Goal: Information Seeking & Learning: Learn about a topic

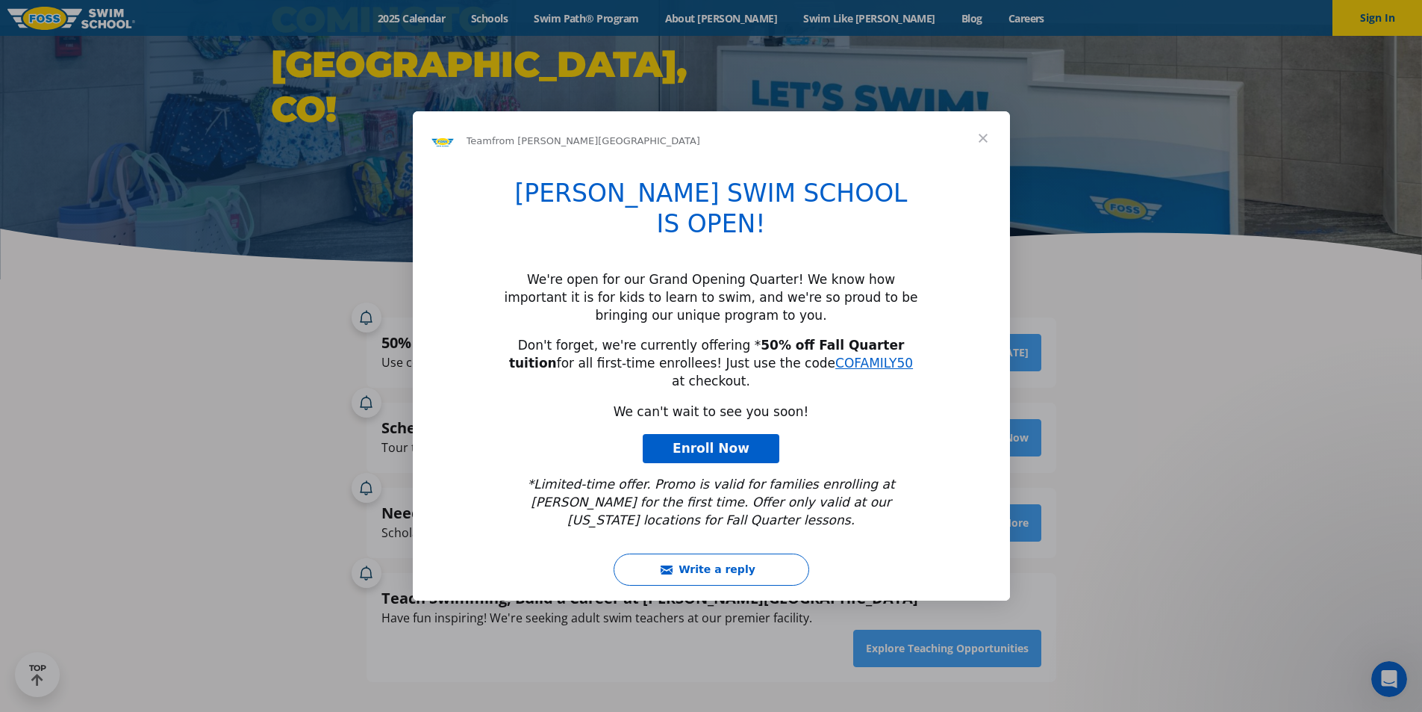
scroll to position [224, 0]
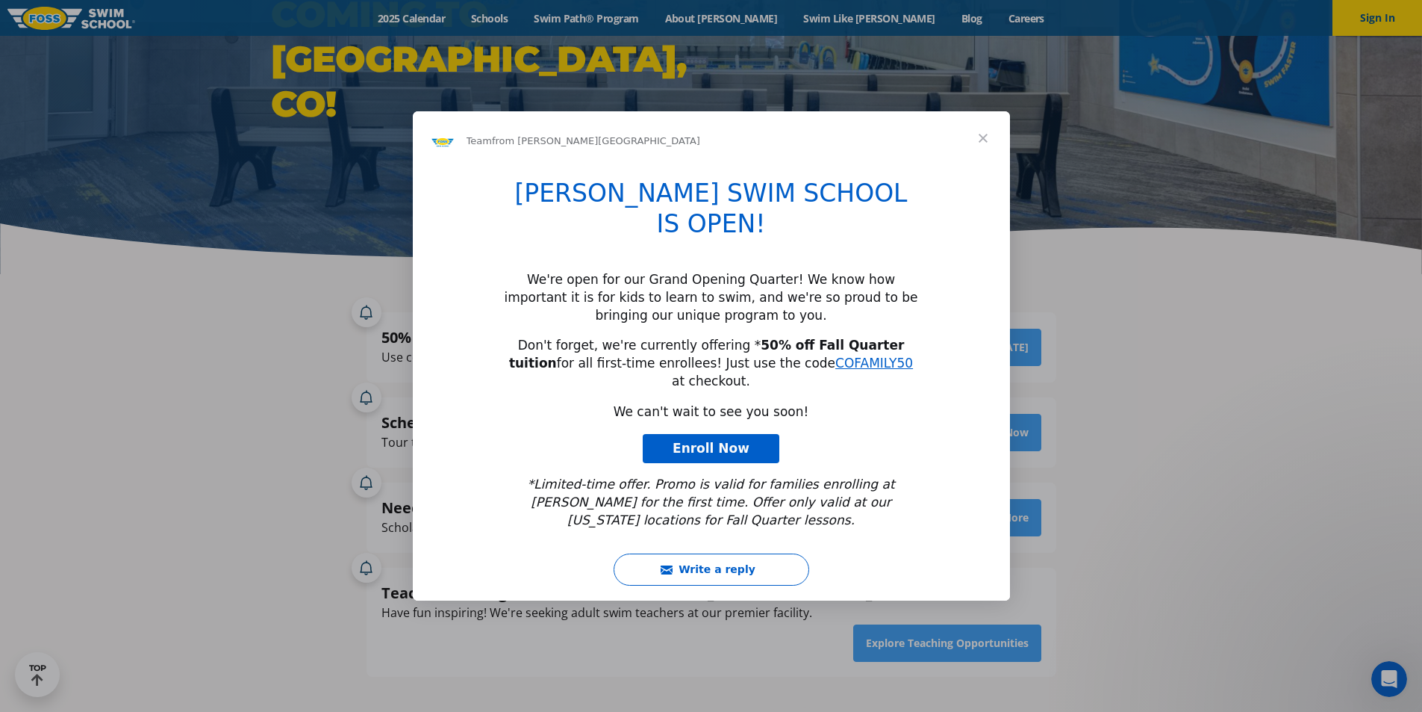
click at [979, 165] on span "Close" at bounding box center [984, 138] width 54 height 54
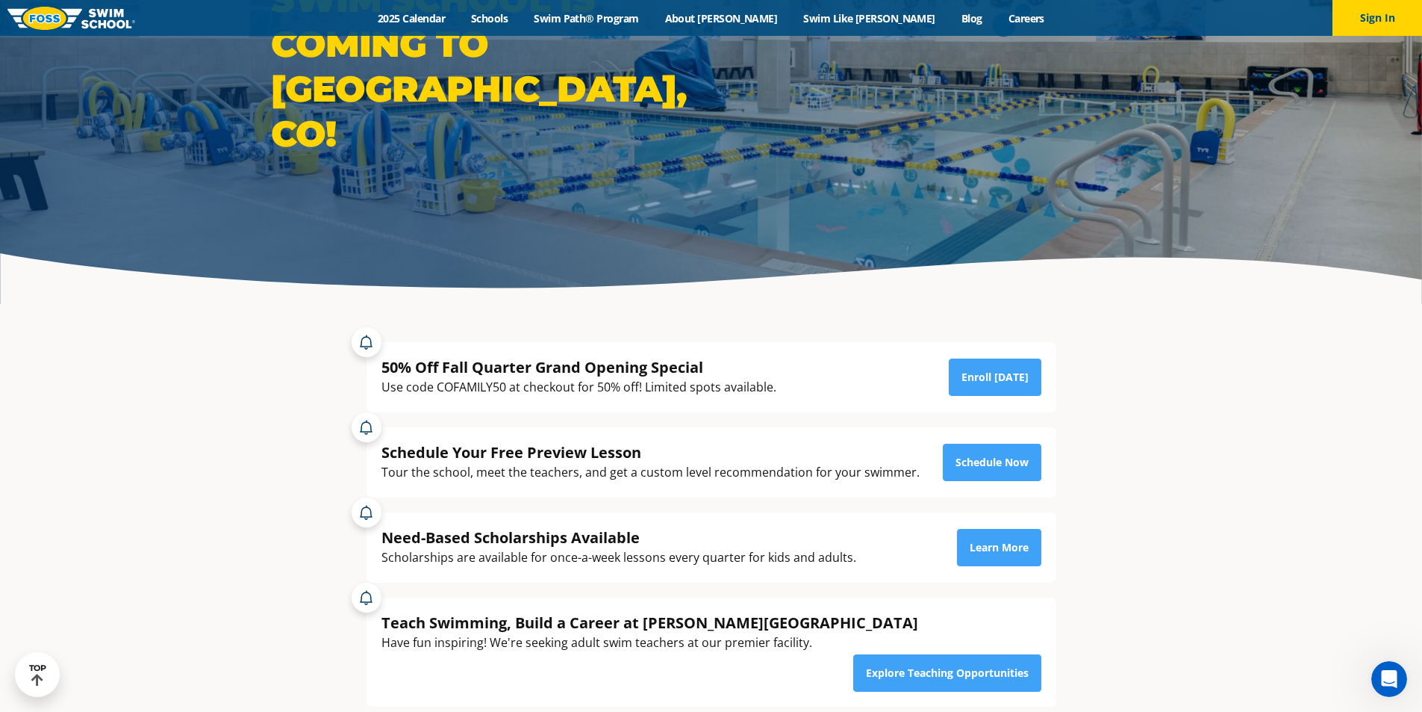
scroll to position [0, 0]
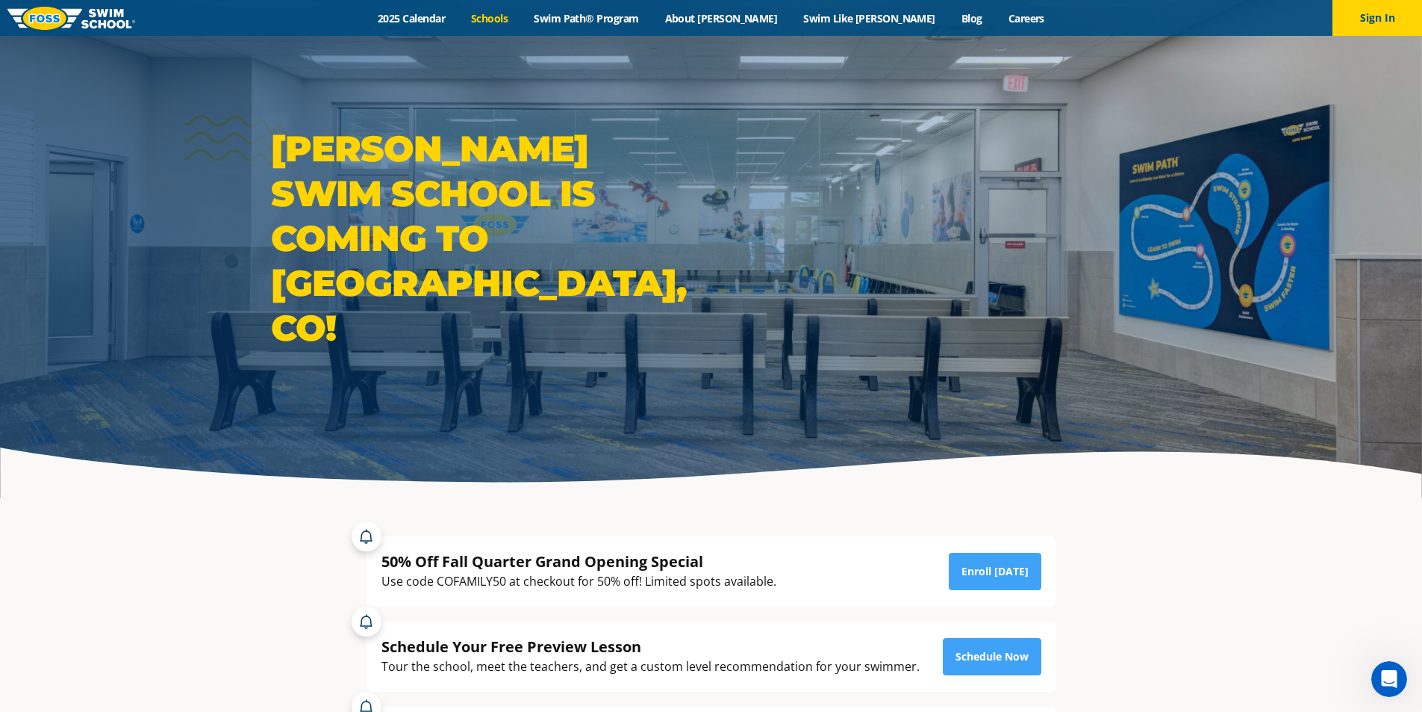
click at [521, 15] on link "Schools" at bounding box center [489, 18] width 63 height 14
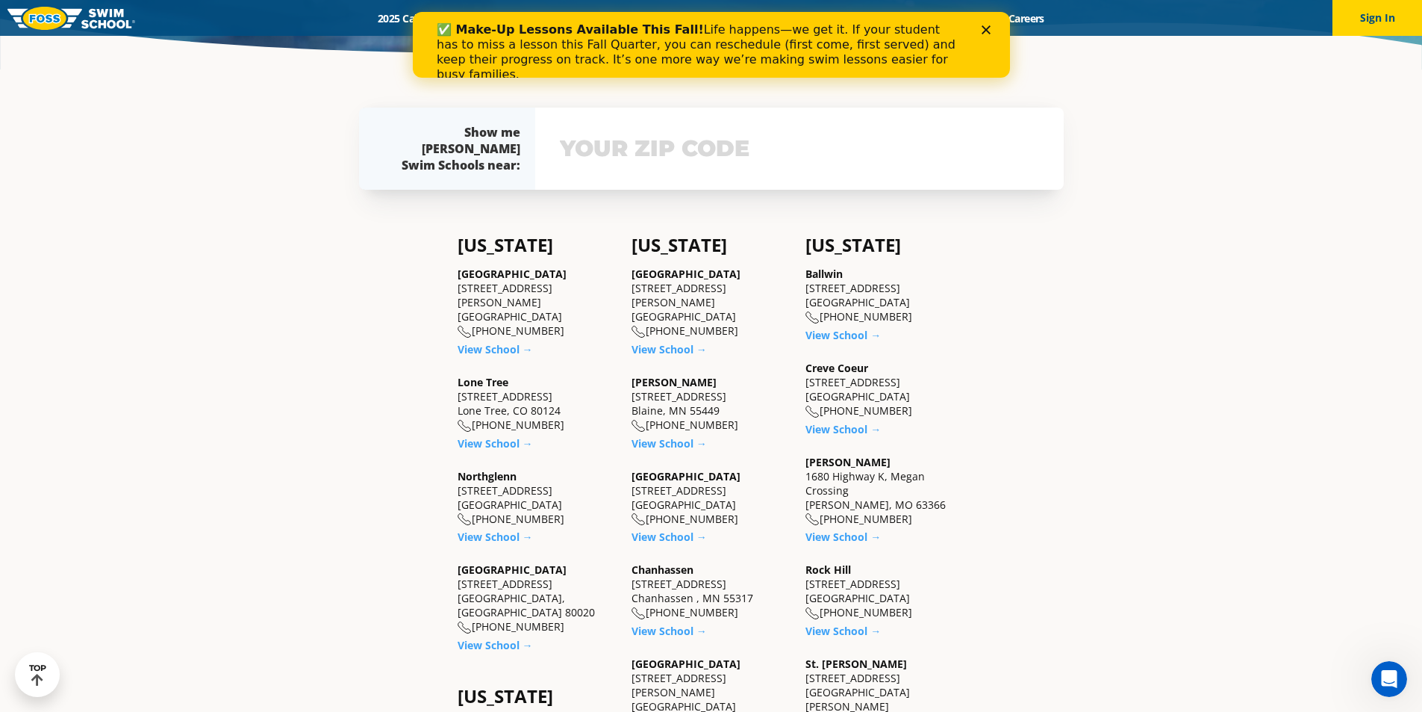
scroll to position [448, 0]
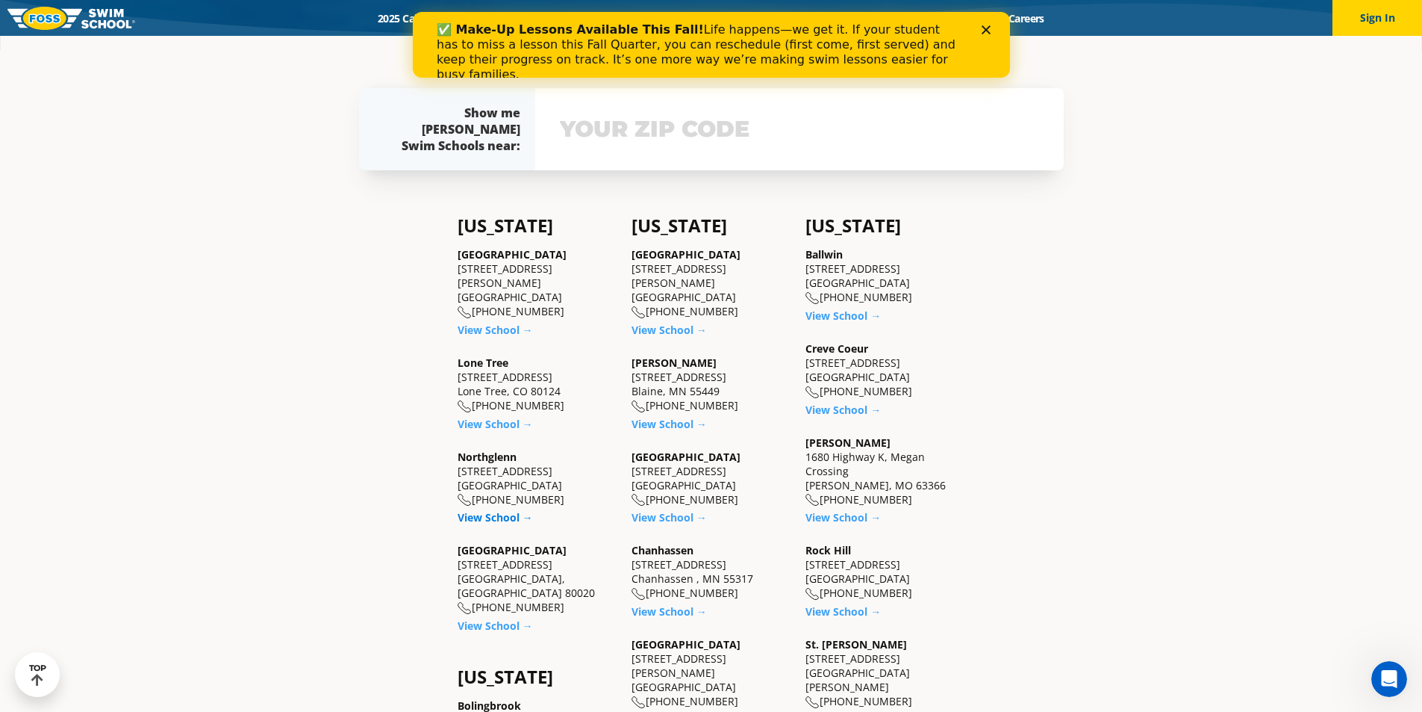
click at [498, 510] on link "View School →" at bounding box center [495, 517] width 75 height 14
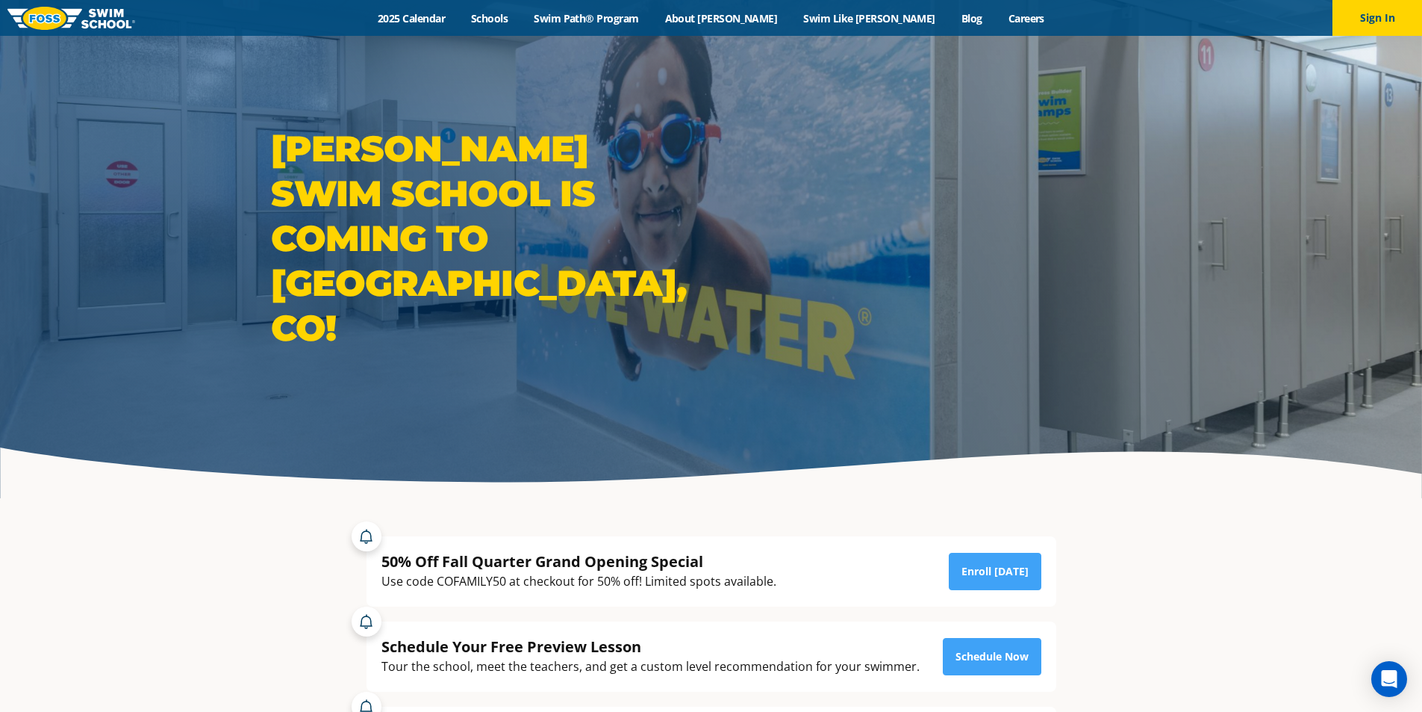
click at [88, 18] on img at bounding box center [71, 18] width 128 height 23
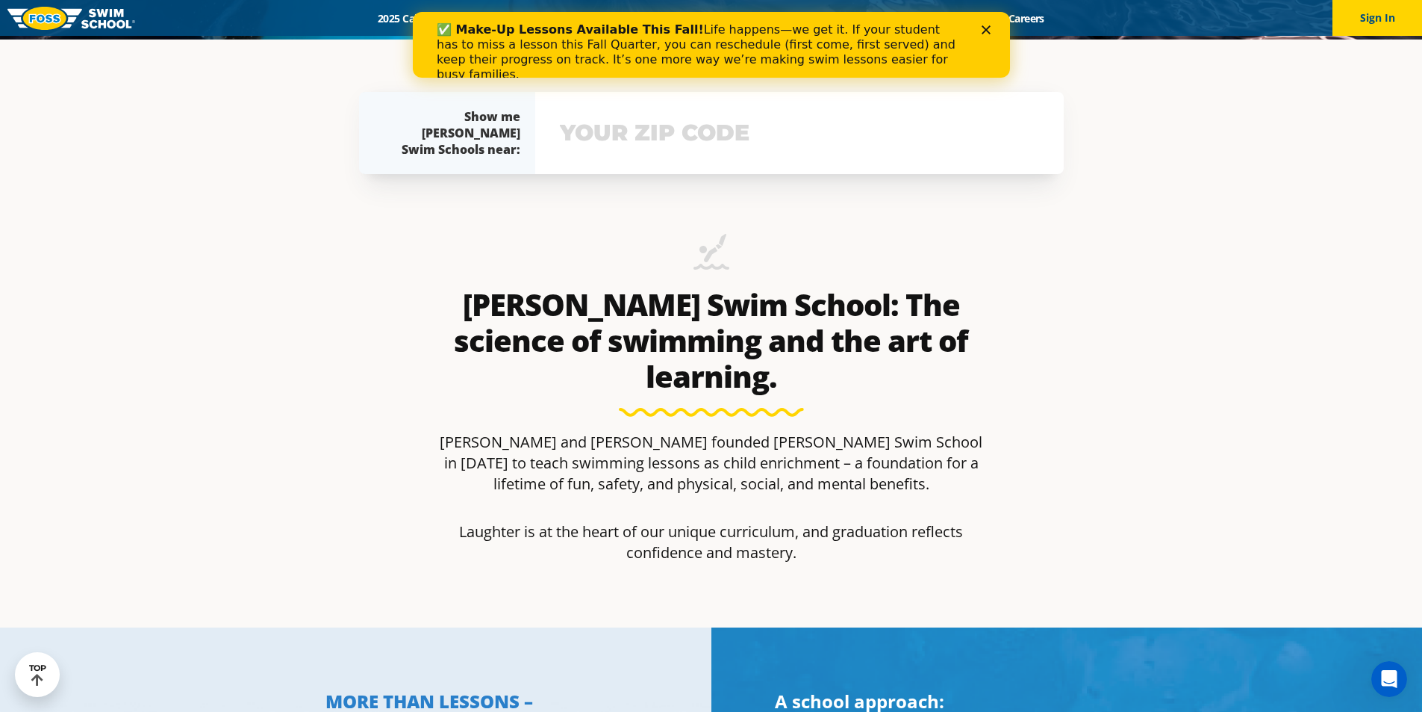
click at [990, 26] on div "Close" at bounding box center [988, 29] width 15 height 9
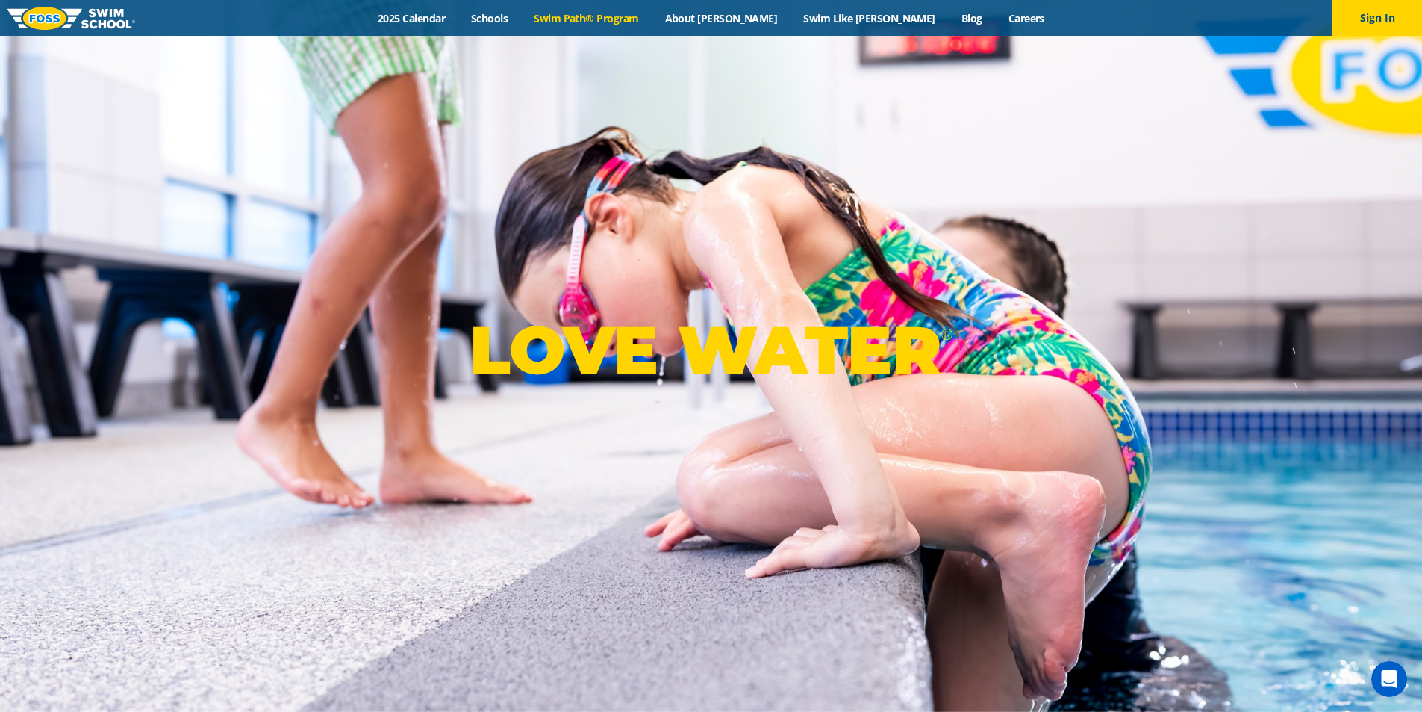
click at [623, 24] on link "Swim Path® Program" at bounding box center [586, 18] width 131 height 14
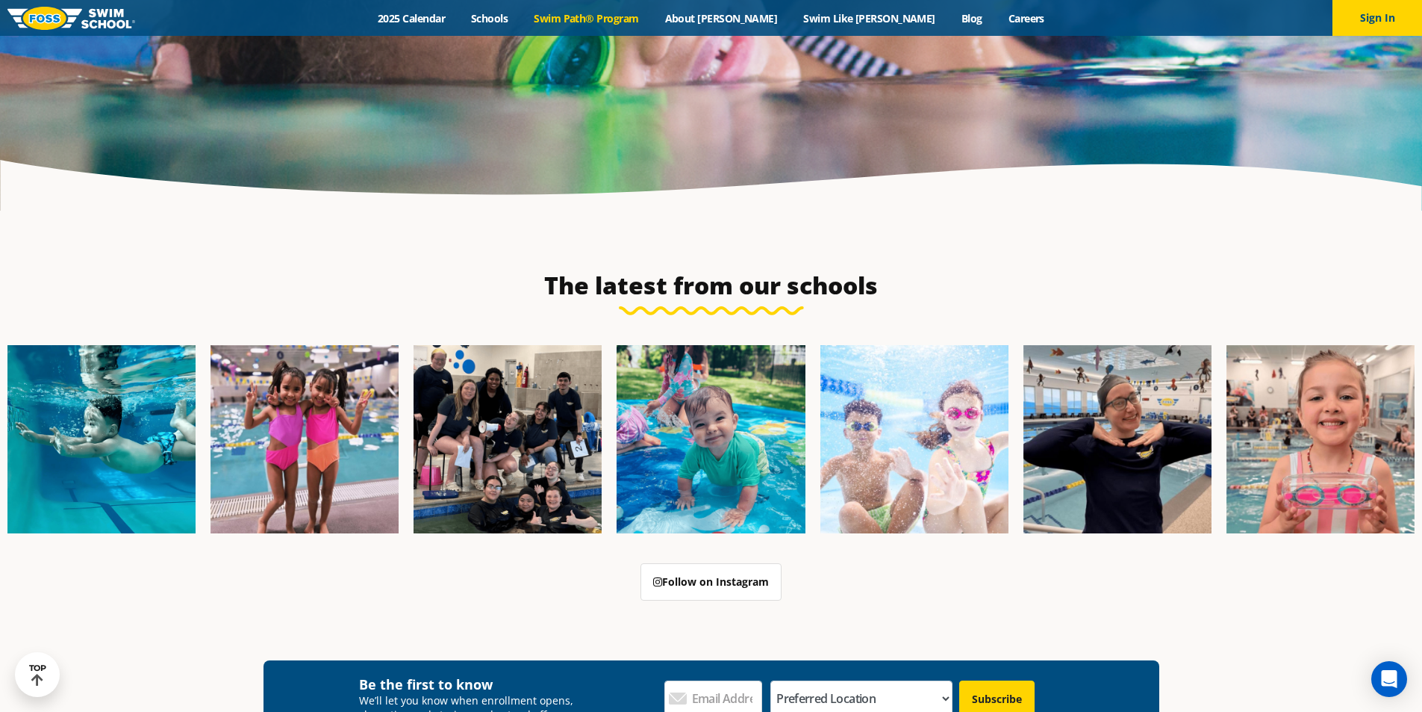
scroll to position [4463, 0]
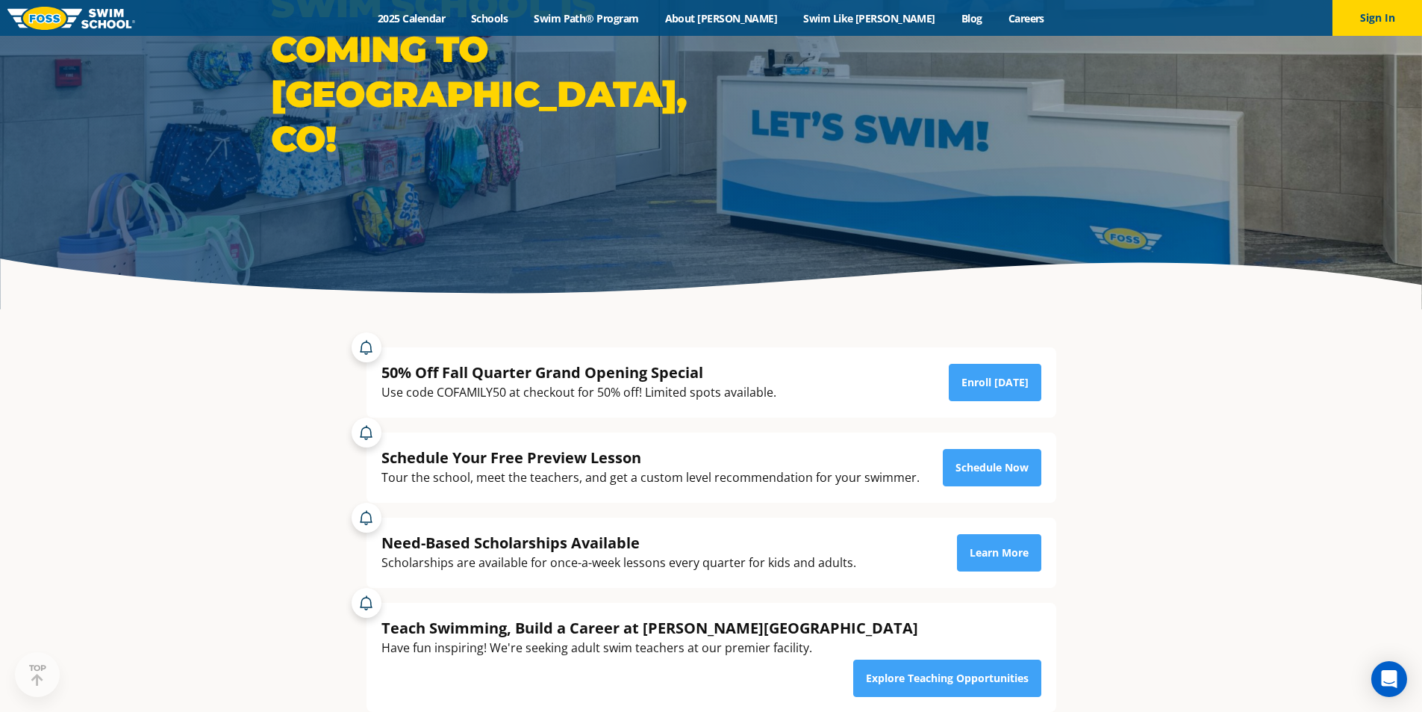
scroll to position [299, 0]
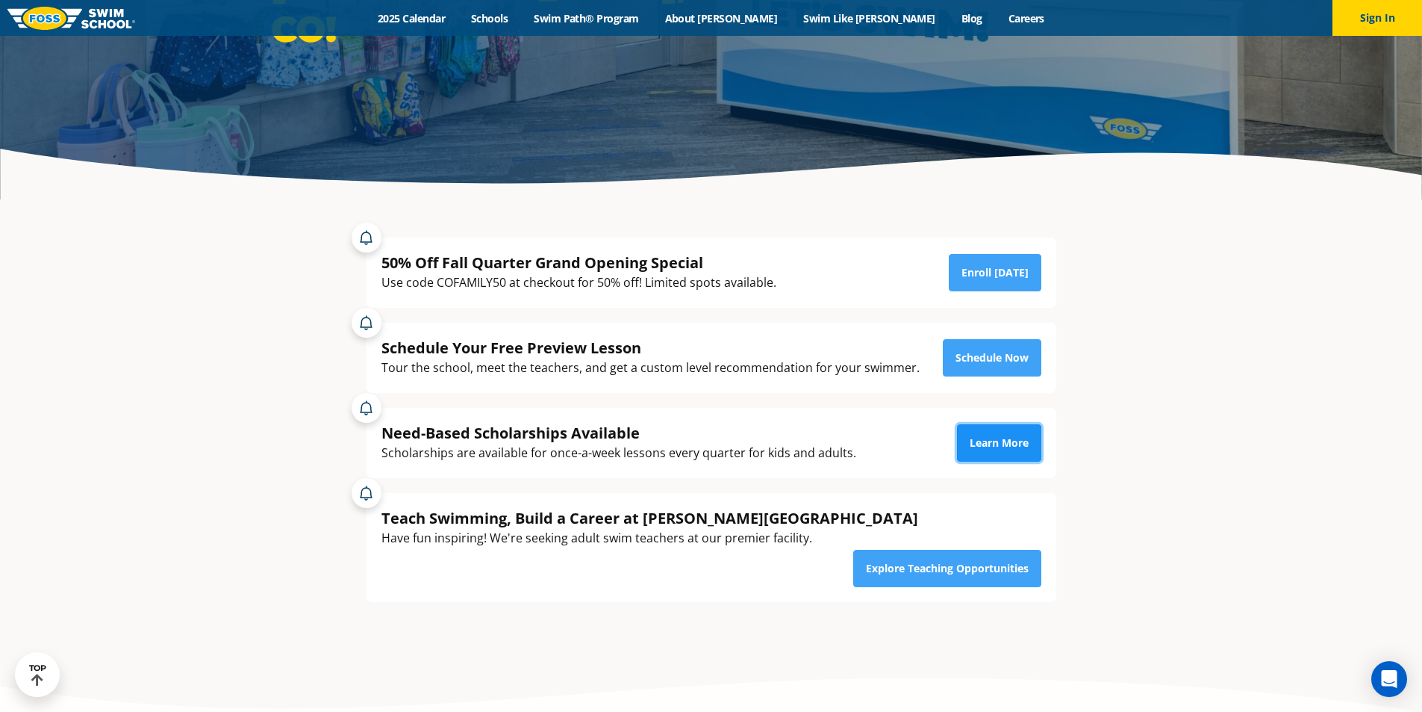
click at [995, 444] on link "Learn More" at bounding box center [999, 442] width 84 height 37
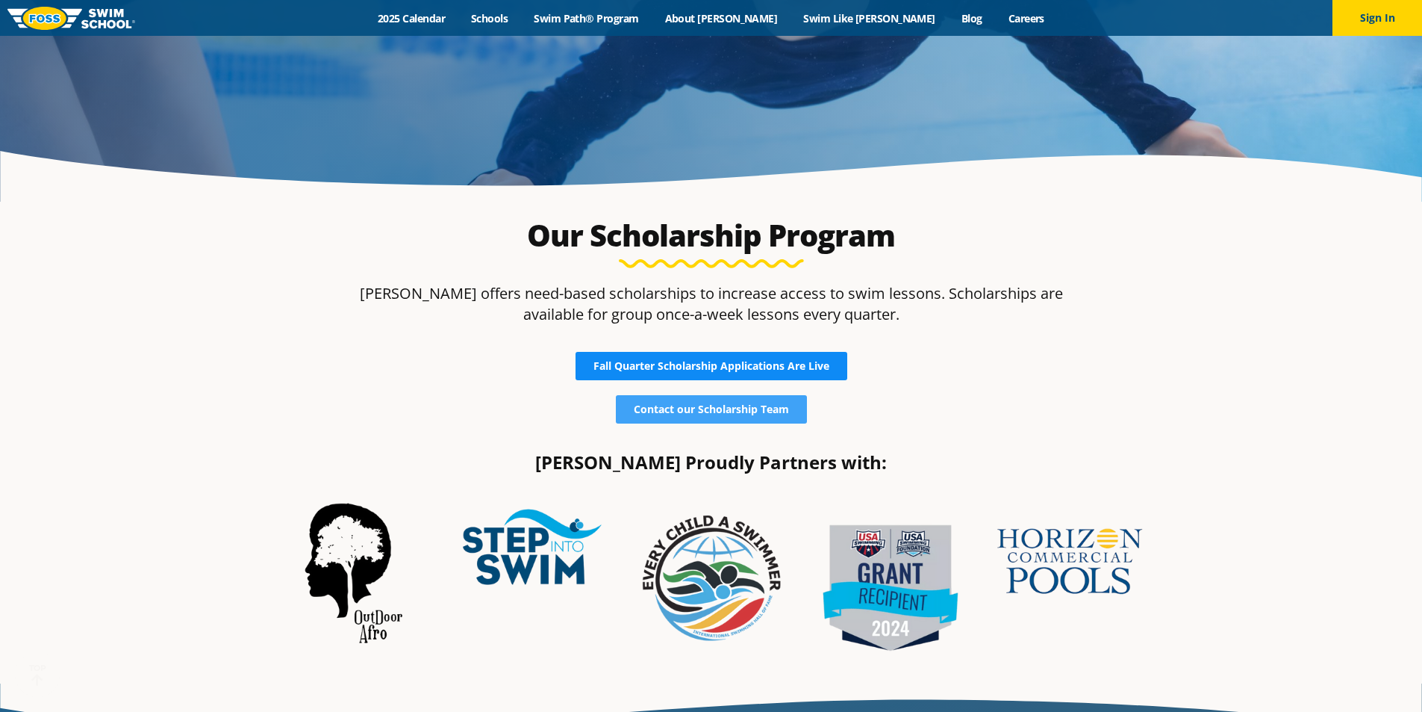
scroll to position [299, 0]
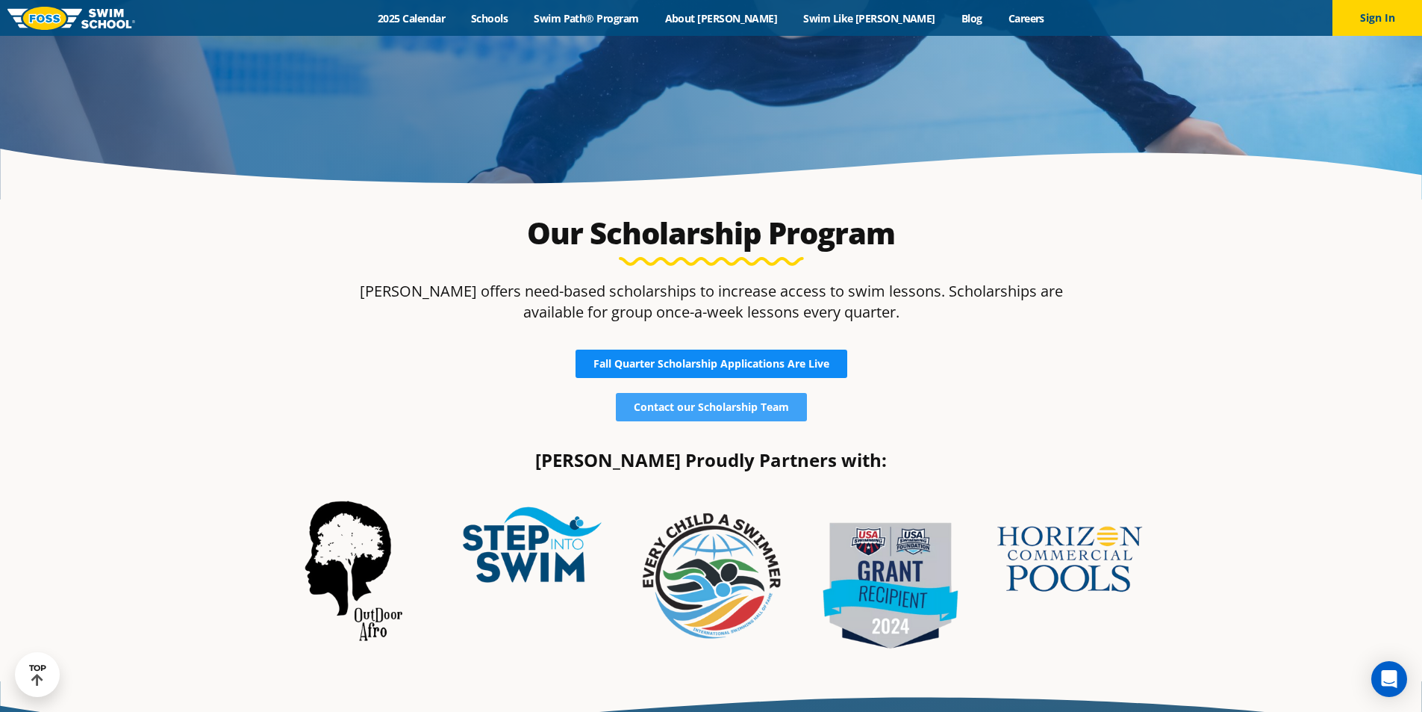
click at [771, 367] on span "Fall Quarter Scholarship Applications Are Live" at bounding box center [712, 363] width 236 height 10
